Goal: Find specific page/section: Find specific page/section

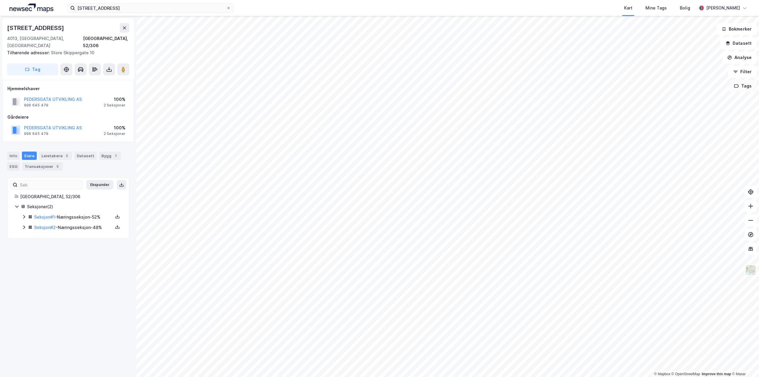
click at [751, 90] on div "© Mapbox © OpenStreetMap Improve this map © [PERSON_NAME][STREET_ADDRESS][GEOGR…" at bounding box center [379, 196] width 759 height 361
click at [51, 152] on div "Leietakere 5" at bounding box center [55, 156] width 33 height 8
